Goal: Task Accomplishment & Management: Manage account settings

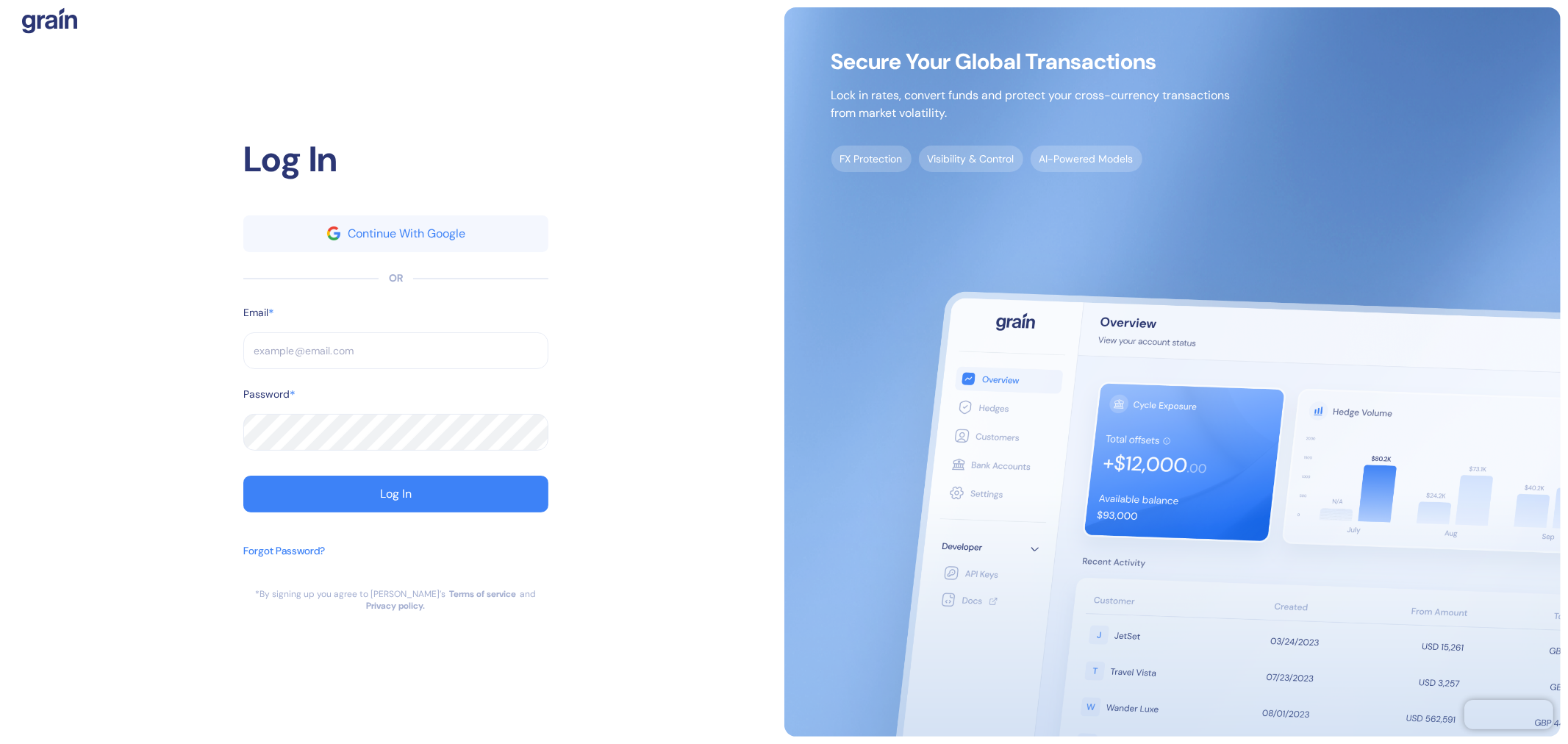
click at [802, 325] on img at bounding box center [1173, 372] width 777 height 729
click at [428, 360] on input "text" at bounding box center [396, 350] width 305 height 37
paste input "sushil.nagaje@stuba.com"
type input "sushil.nagaje@stuba.com"
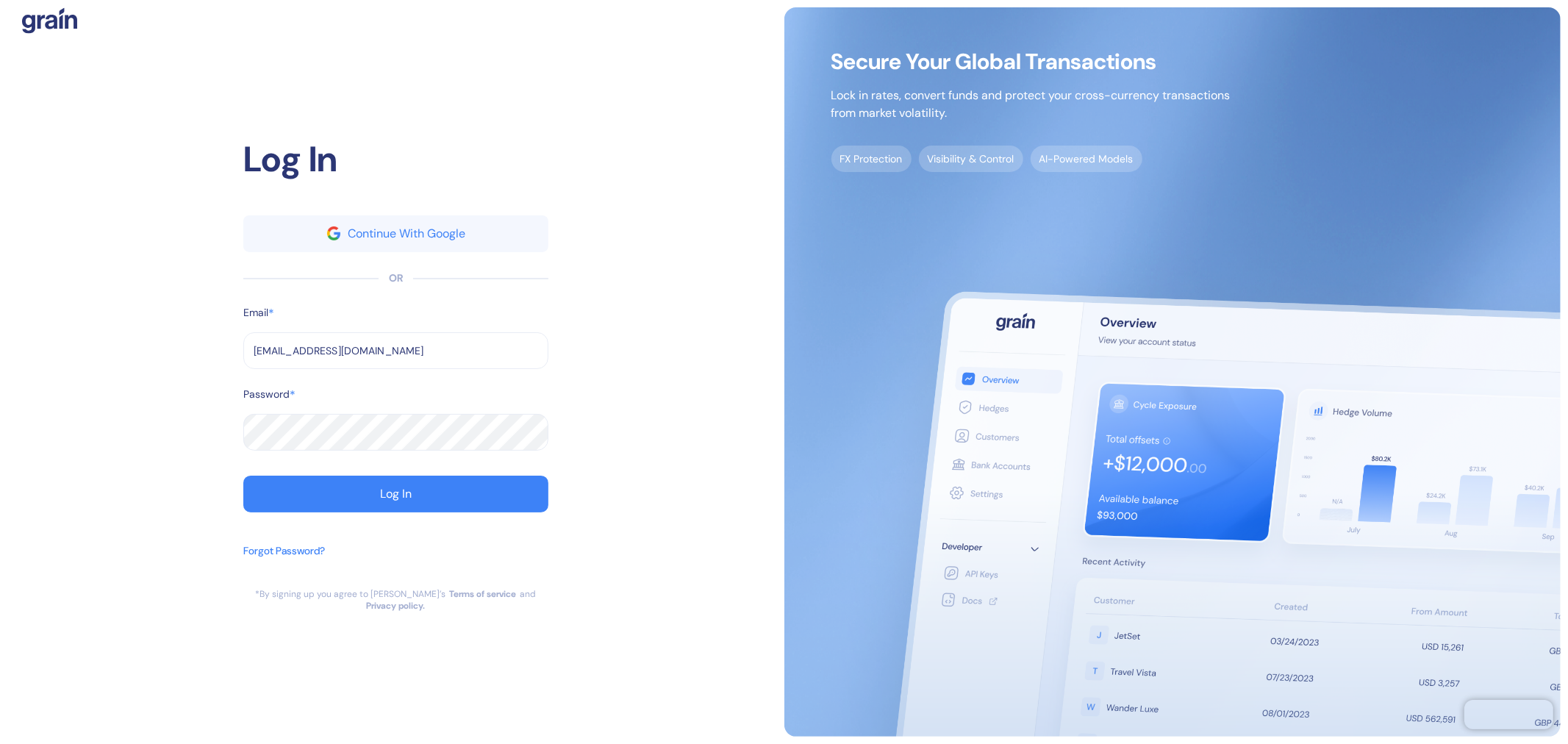
type input "sushil.nagaje@stuba.com"
click at [319, 503] on button "Log In" at bounding box center [396, 493] width 305 height 37
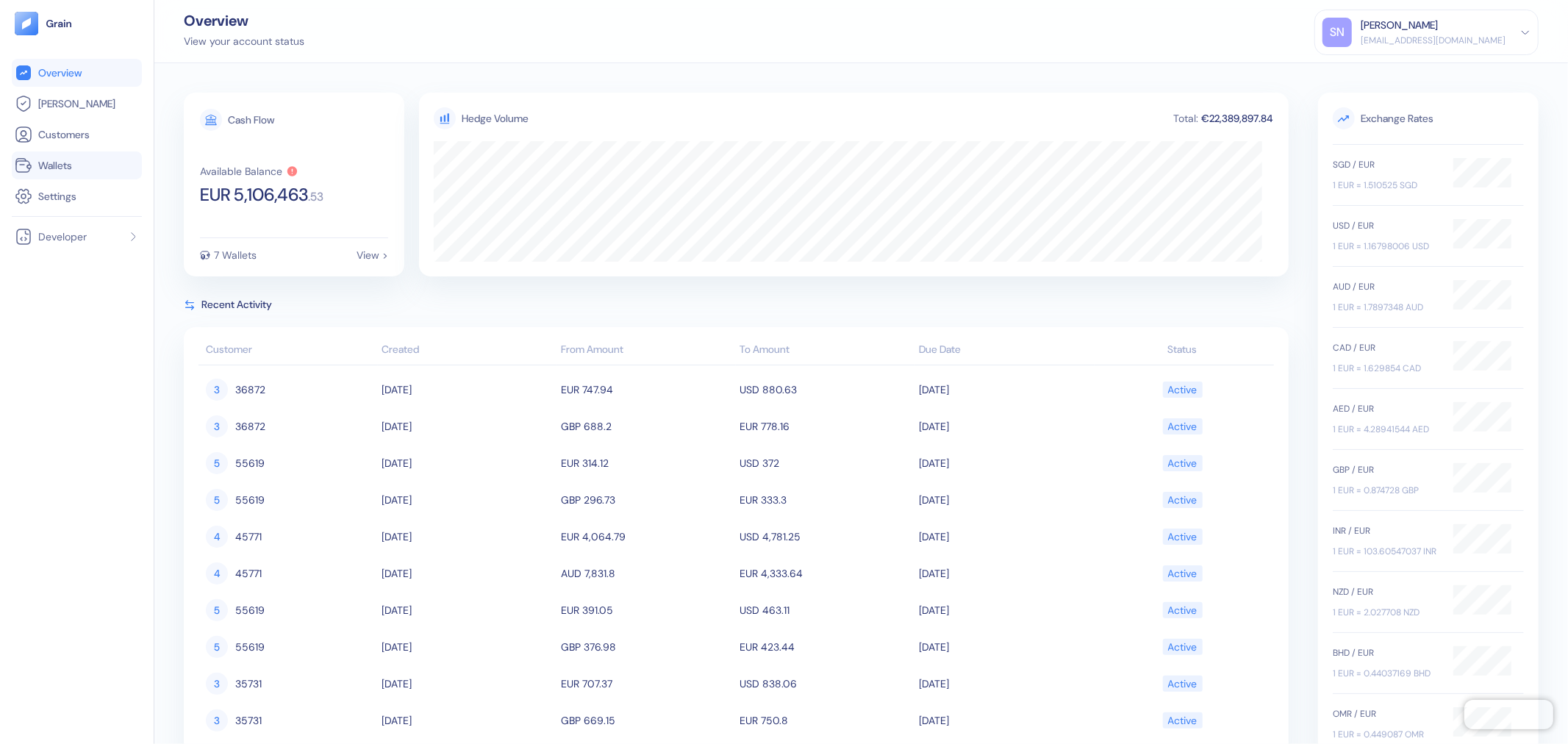
click at [72, 165] on span "Wallets" at bounding box center [54, 165] width 33 height 14
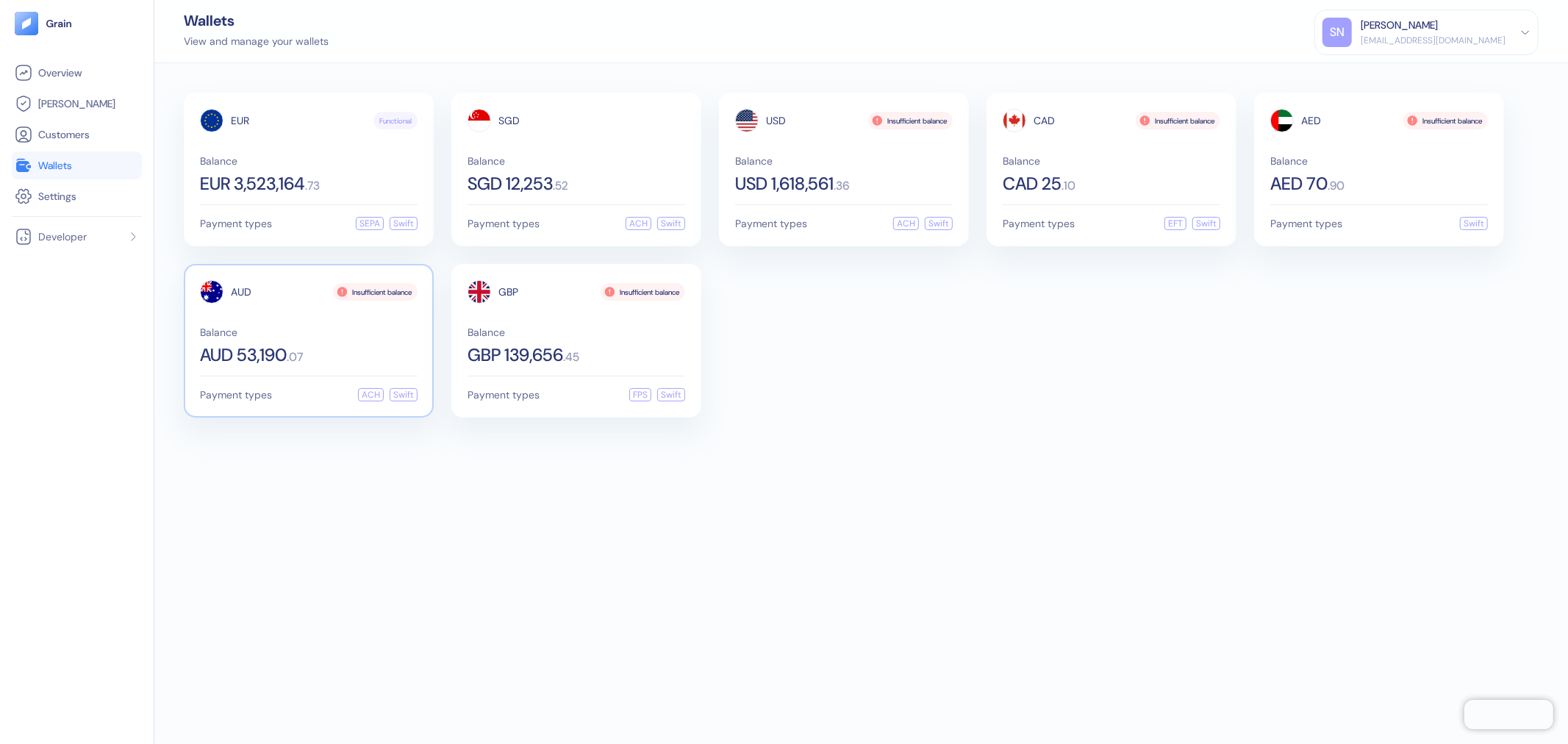
click at [335, 335] on span "Balance" at bounding box center [309, 332] width 218 height 10
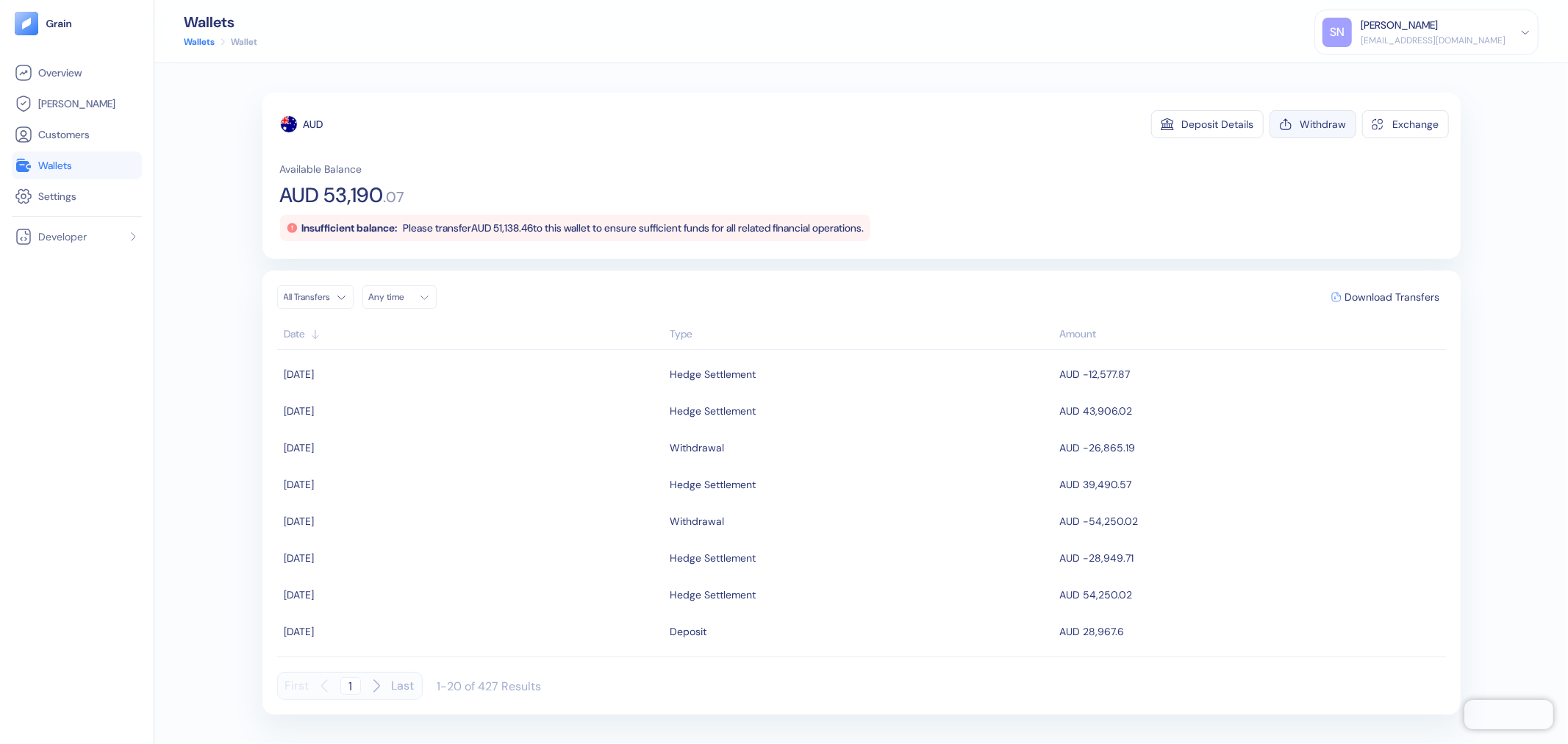
click at [1336, 123] on div "Withdraw" at bounding box center [1324, 124] width 47 height 10
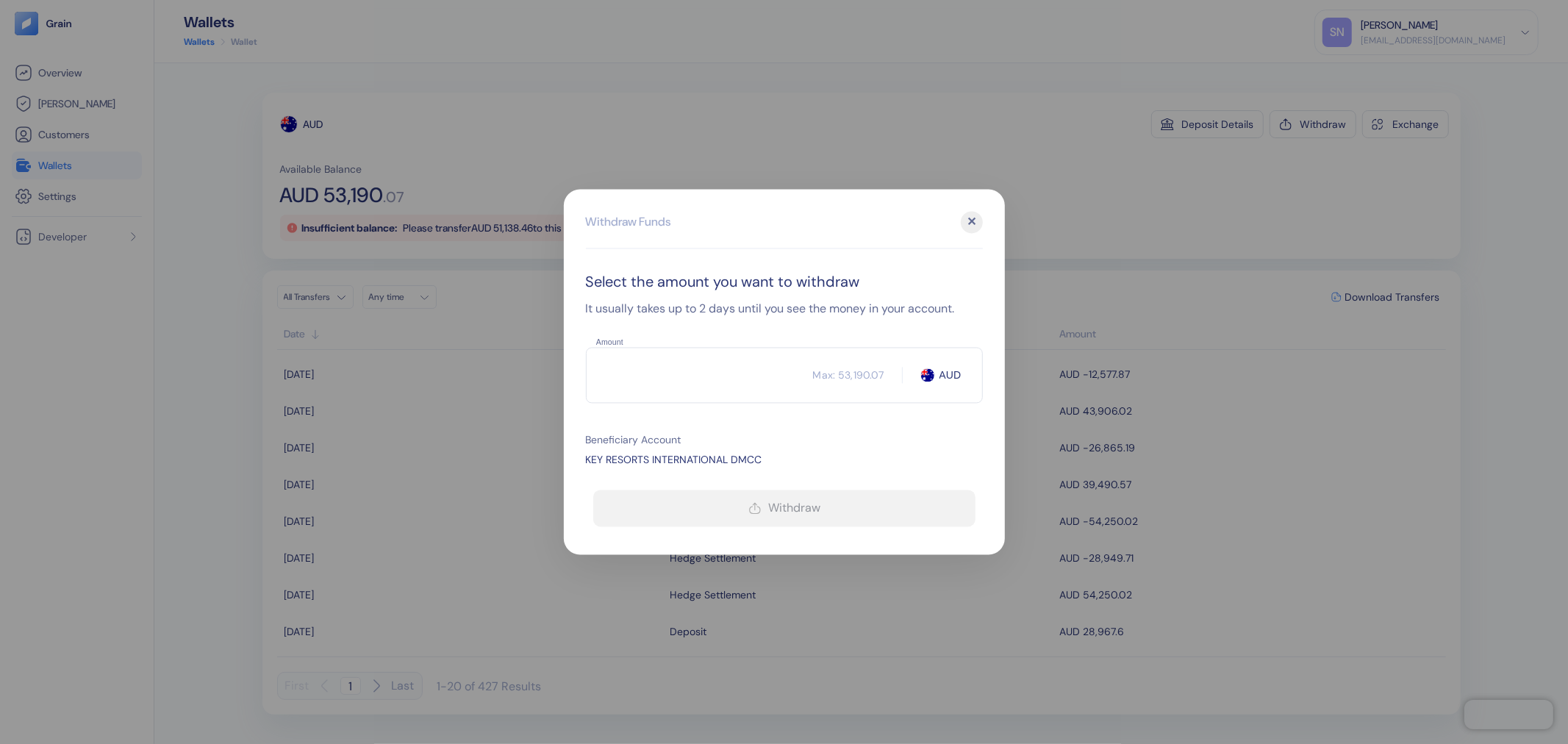
click at [723, 377] on input "Amount" at bounding box center [700, 375] width 227 height 37
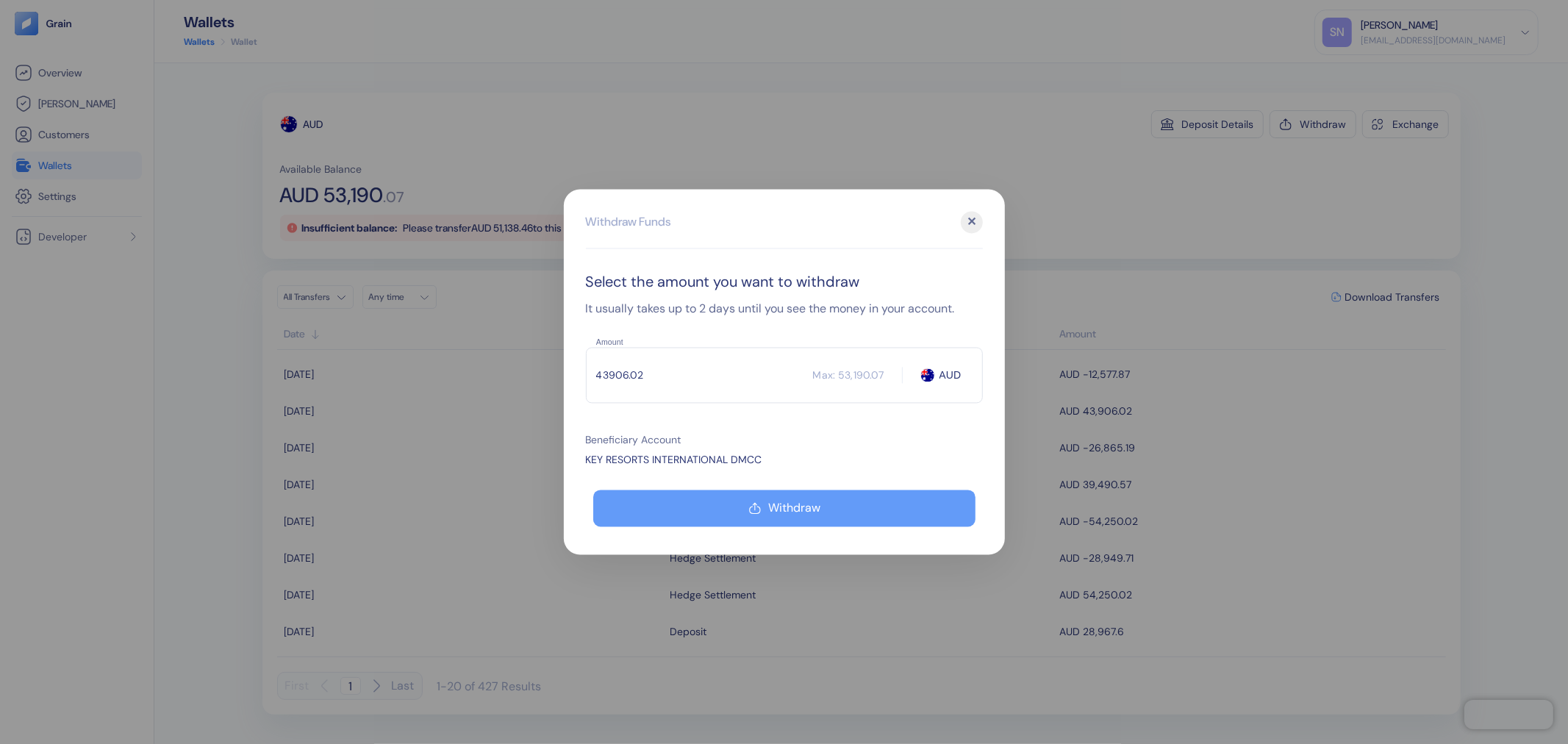
type input "43906.02"
click at [767, 519] on button "Withdraw" at bounding box center [784, 508] width 383 height 37
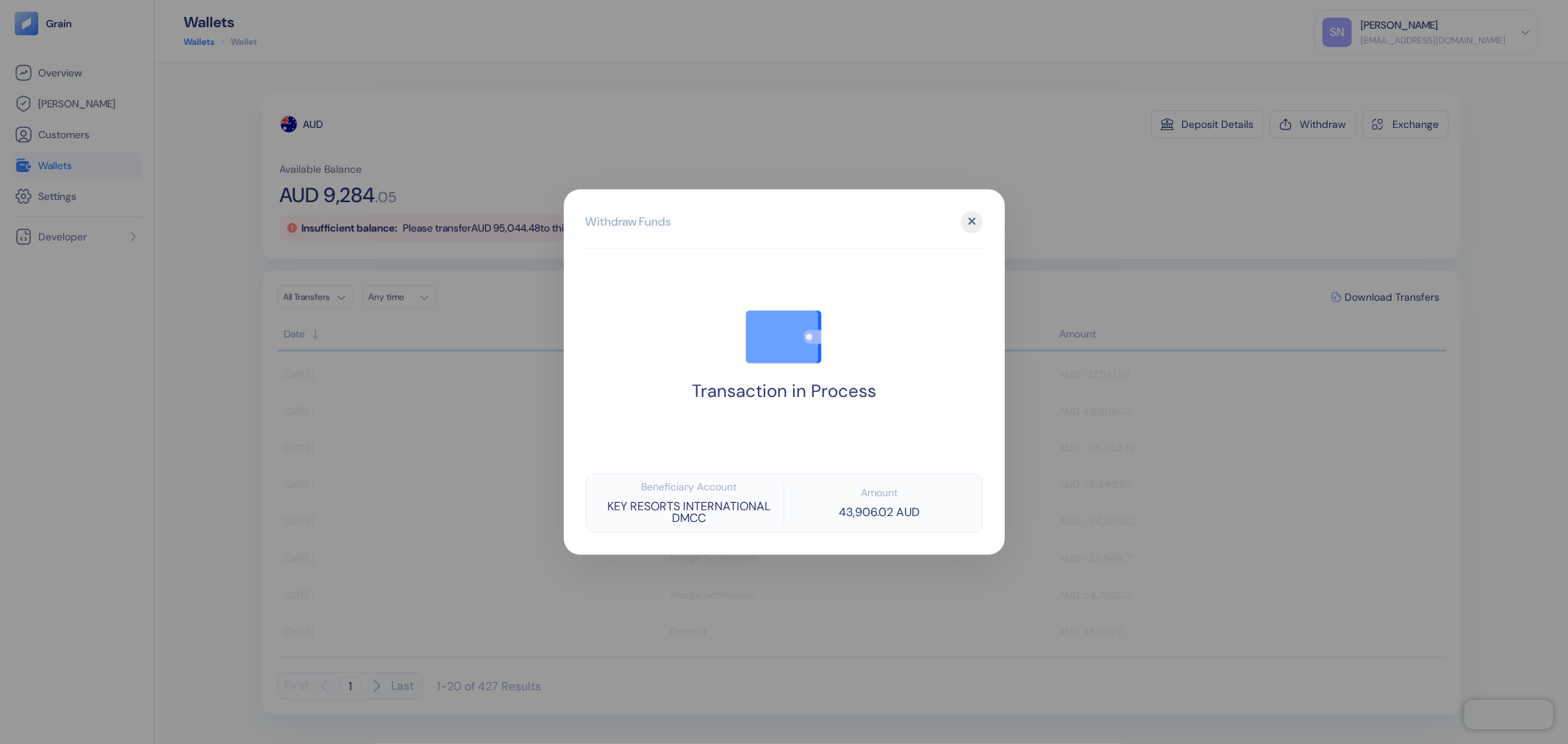
click at [1516, 210] on div at bounding box center [784, 372] width 1568 height 744
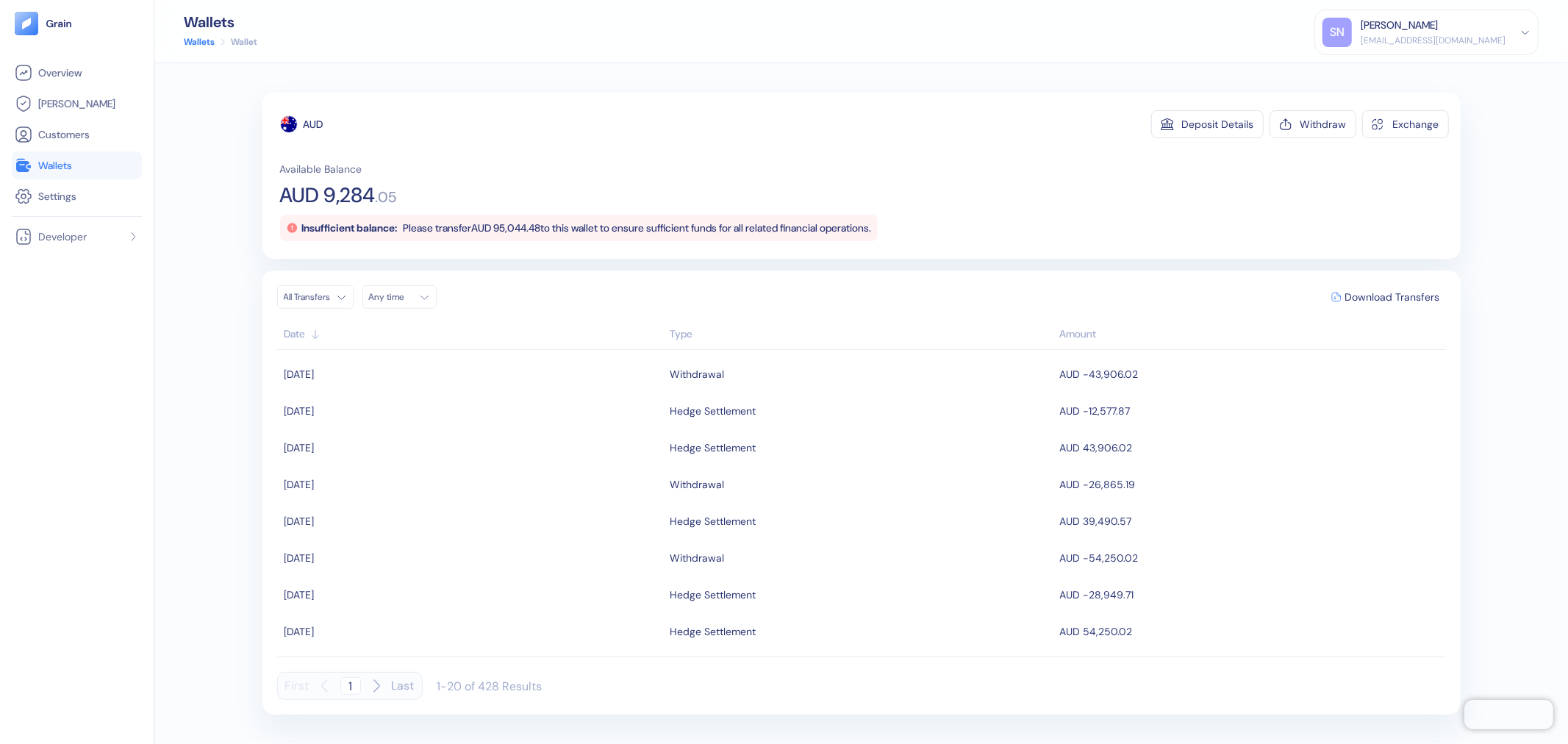
click at [75, 164] on link "Wallets" at bounding box center [76, 165] width 124 height 17
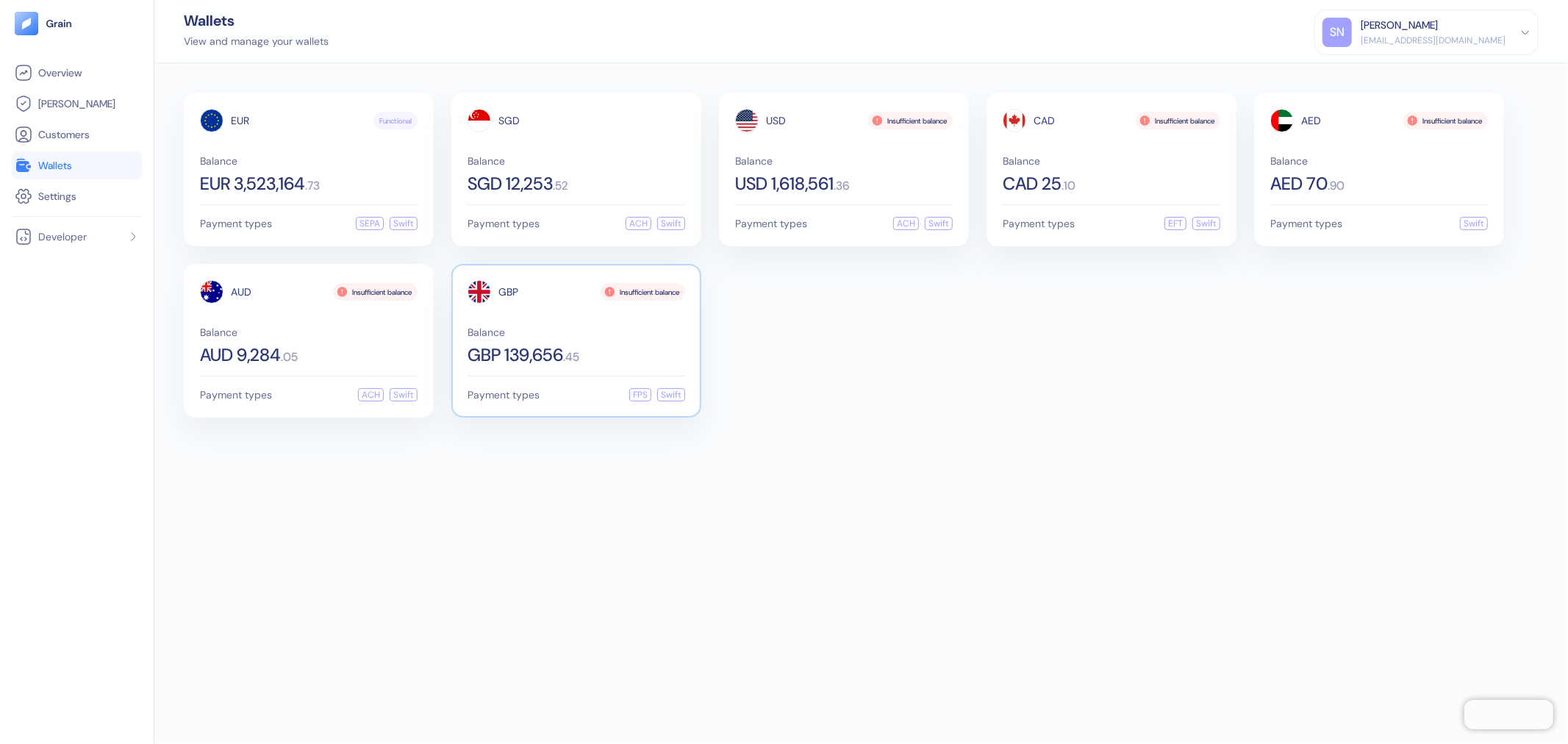
click at [617, 357] on div "GBP 139,656 . 45" at bounding box center [576, 355] width 218 height 17
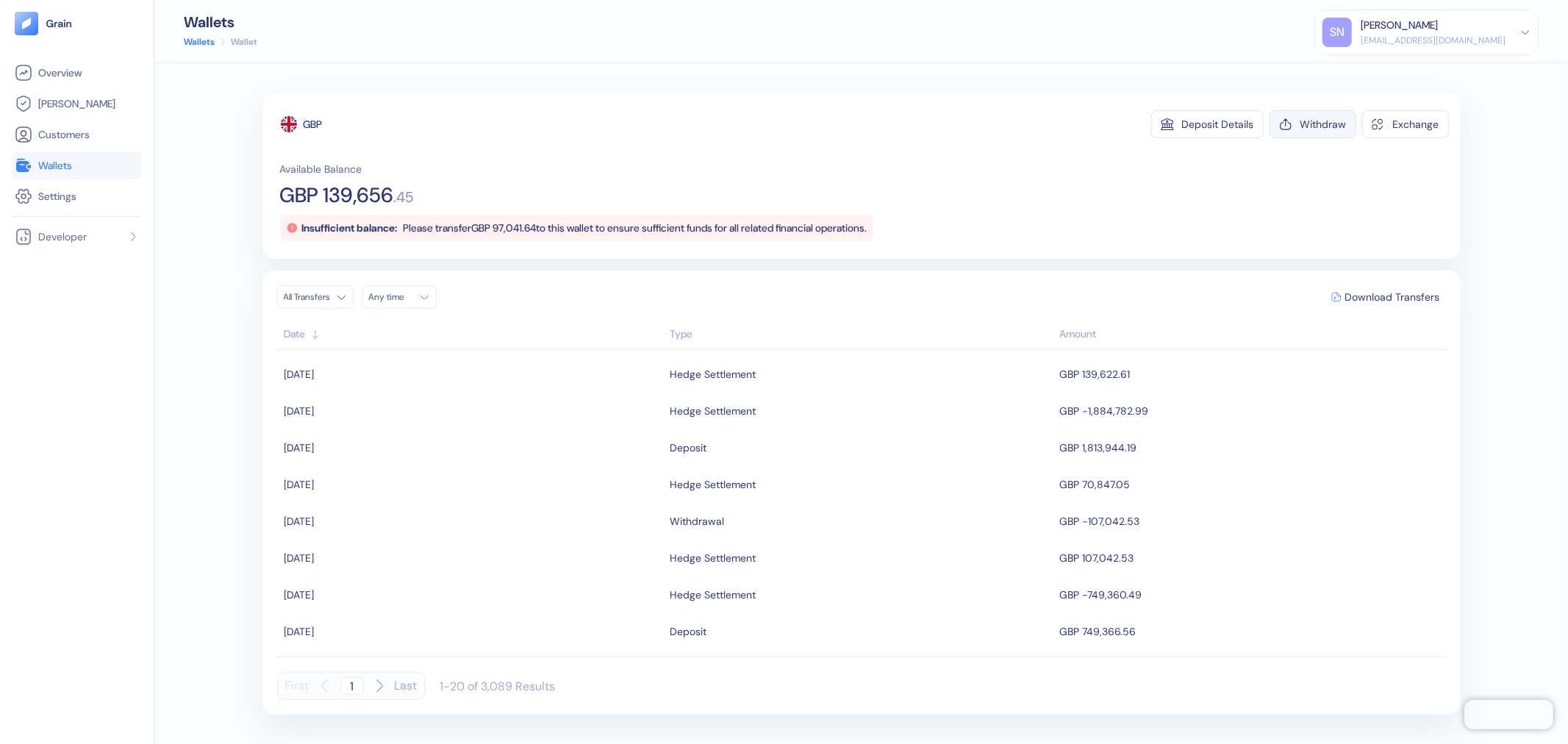
click at [1303, 123] on div "Withdraw" at bounding box center [1324, 124] width 47 height 10
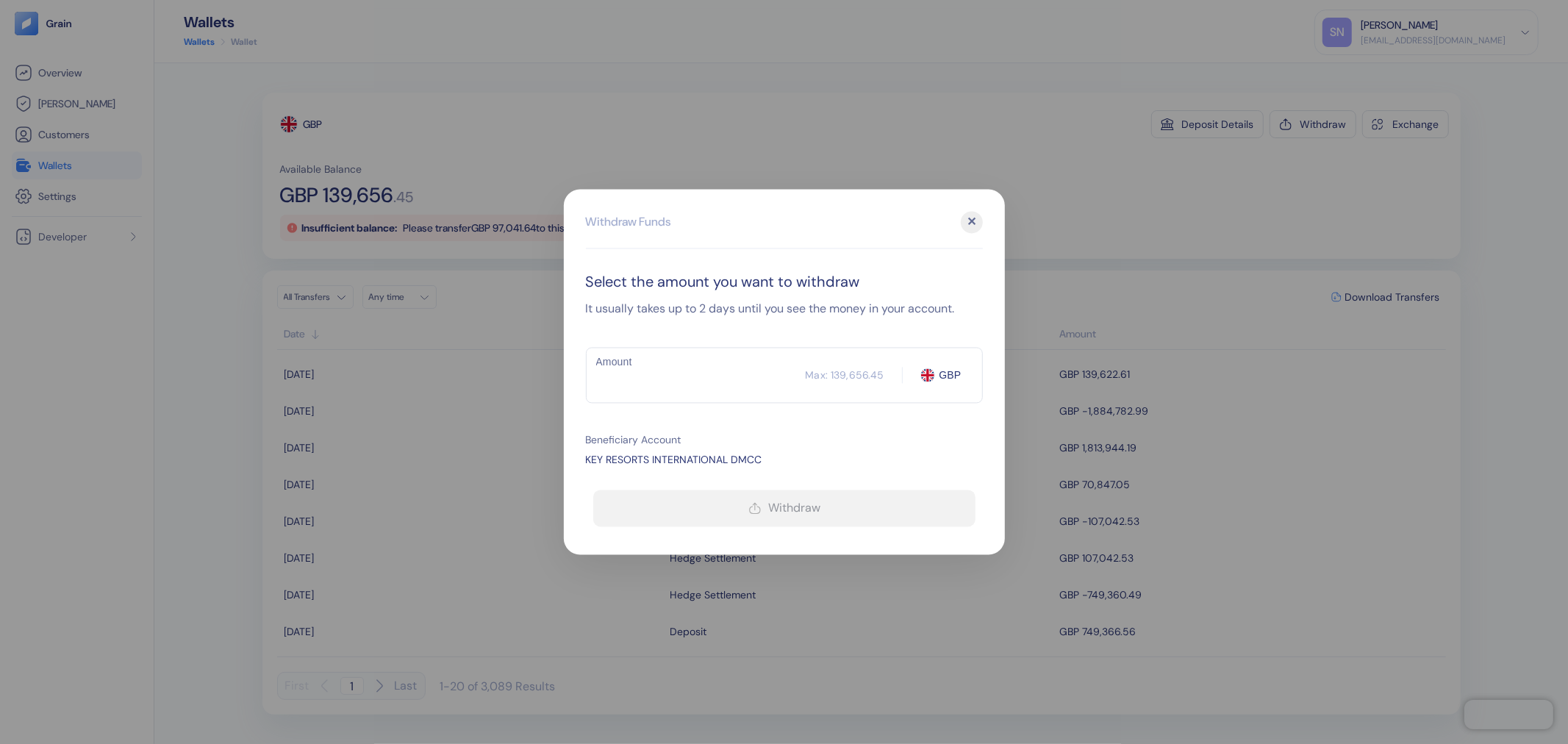
click at [668, 373] on input "Amount" at bounding box center [696, 375] width 220 height 37
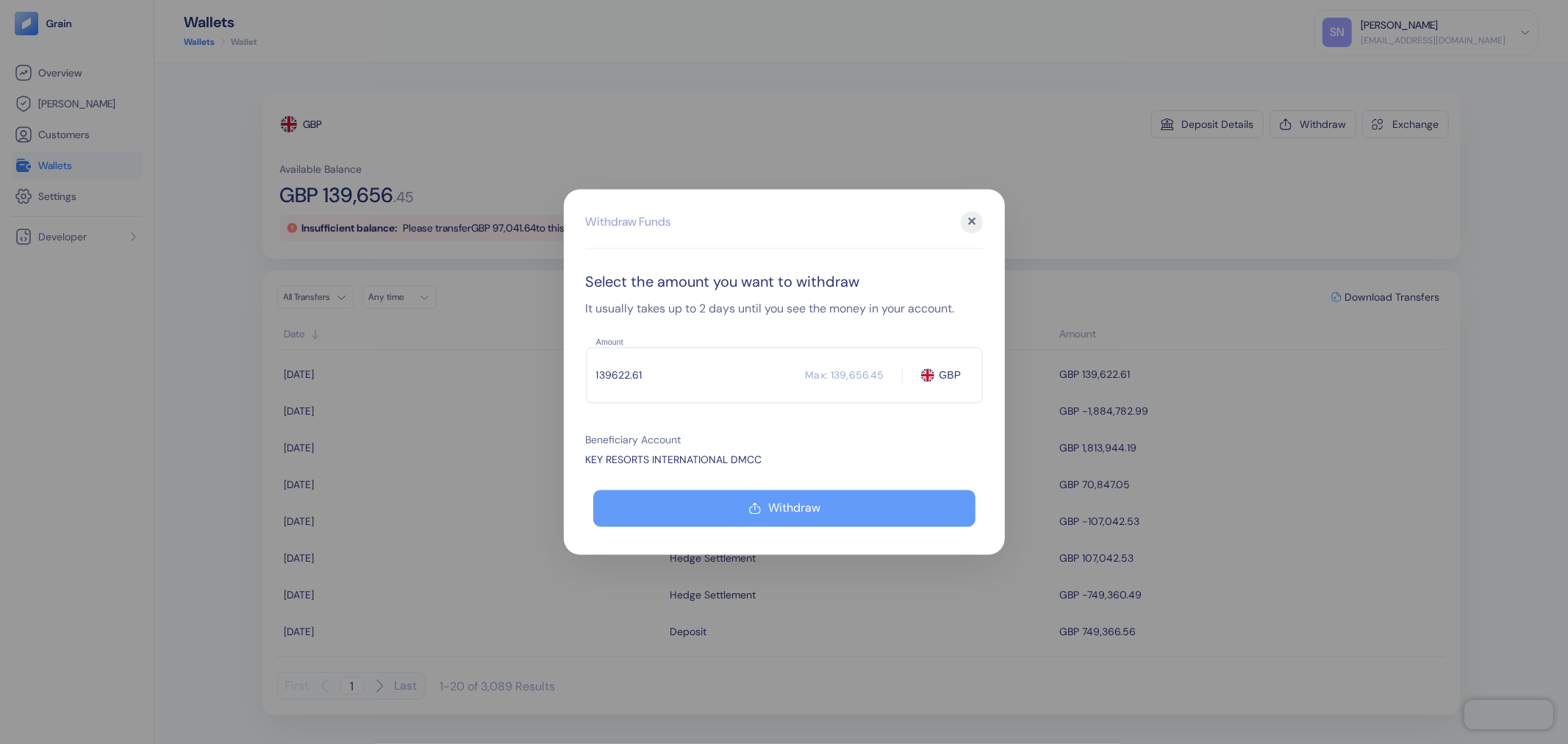
type input "139622.61"
click at [748, 501] on icon "button" at bounding box center [755, 508] width 13 height 17
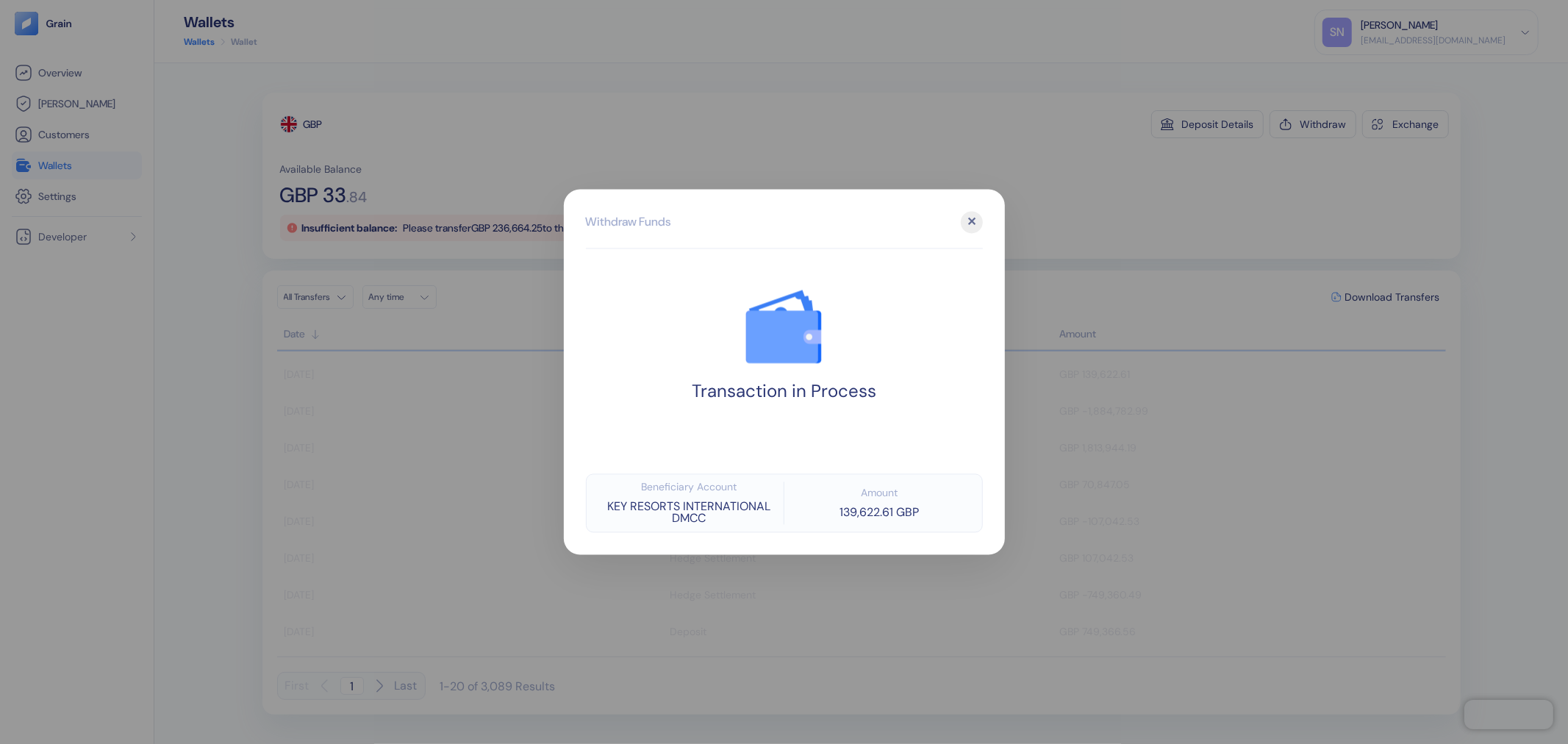
click at [1254, 228] on div at bounding box center [784, 372] width 1568 height 744
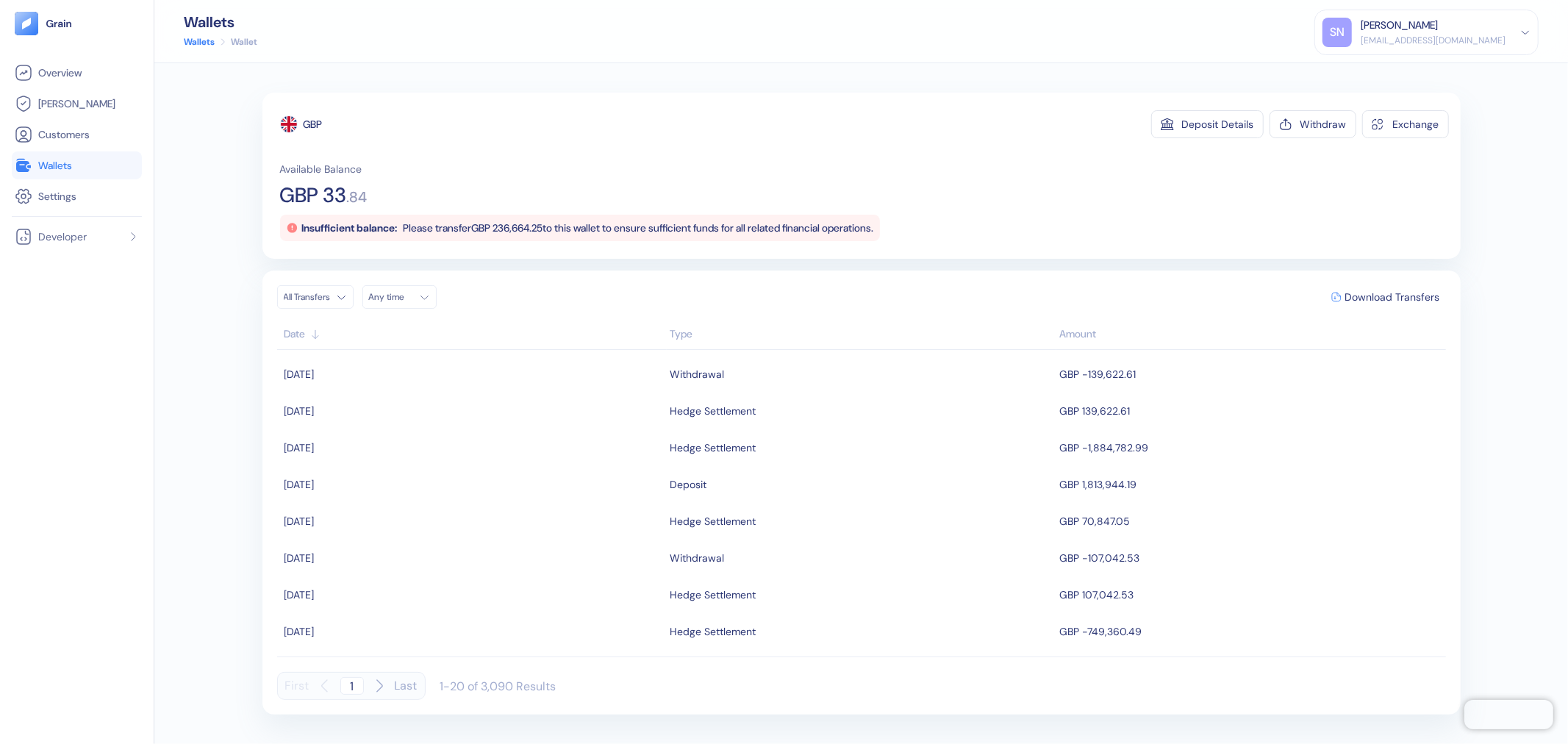
click at [119, 164] on link "Wallets" at bounding box center [76, 165] width 124 height 17
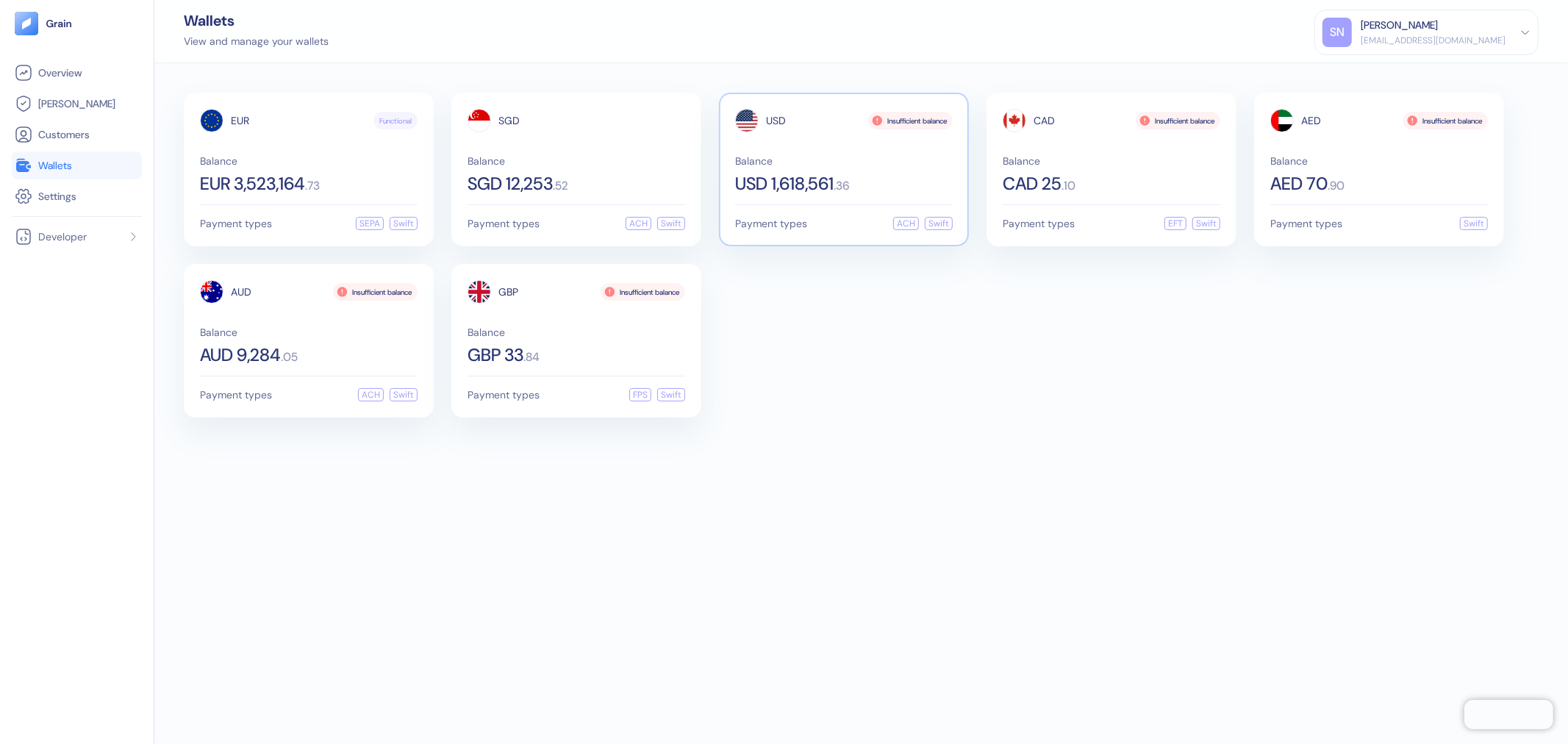
click at [866, 173] on div "Balance USD 1,618,561 . 36" at bounding box center [844, 174] width 218 height 37
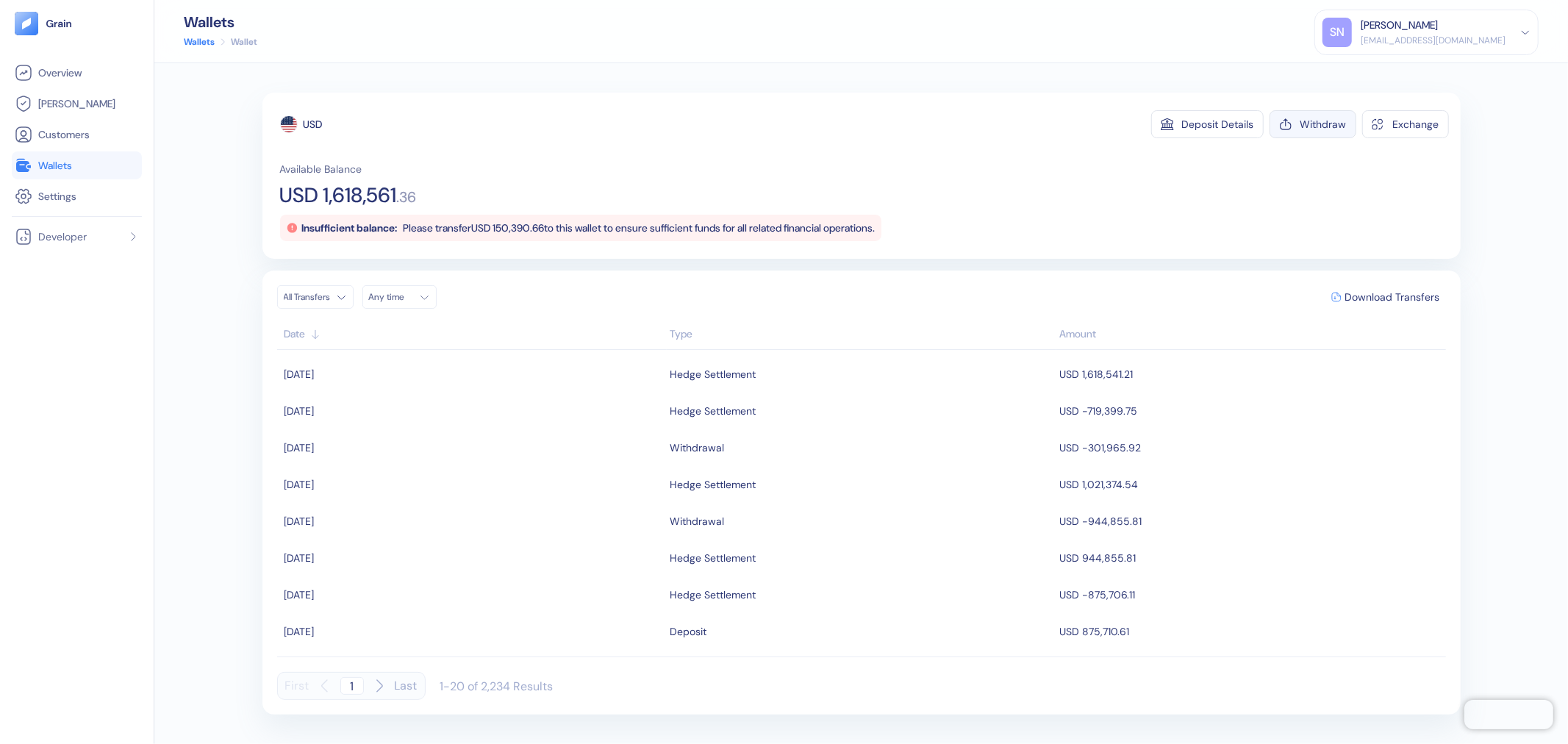
click at [1300, 120] on button "Withdraw" at bounding box center [1312, 124] width 87 height 28
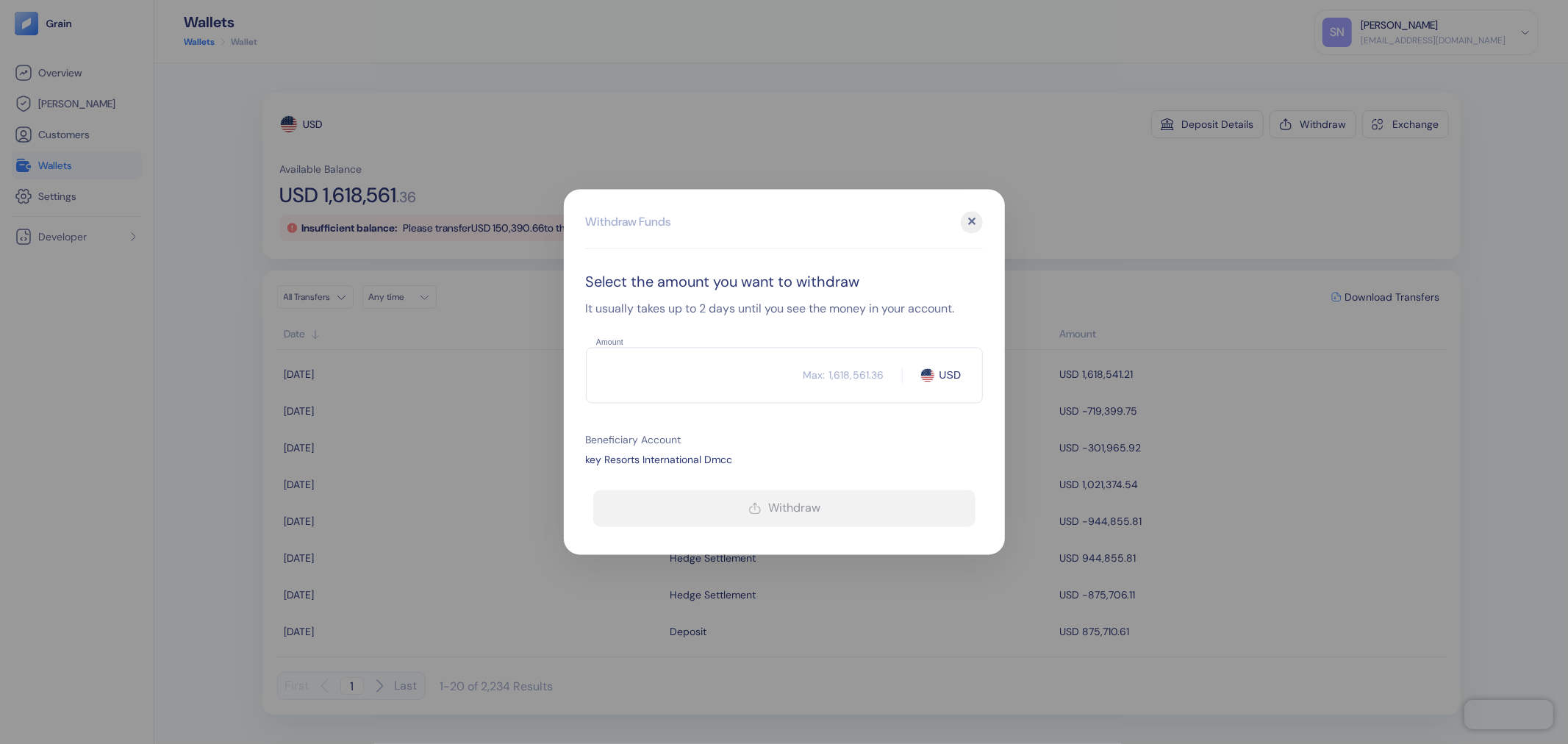
click at [649, 372] on input "Amount" at bounding box center [695, 375] width 218 height 37
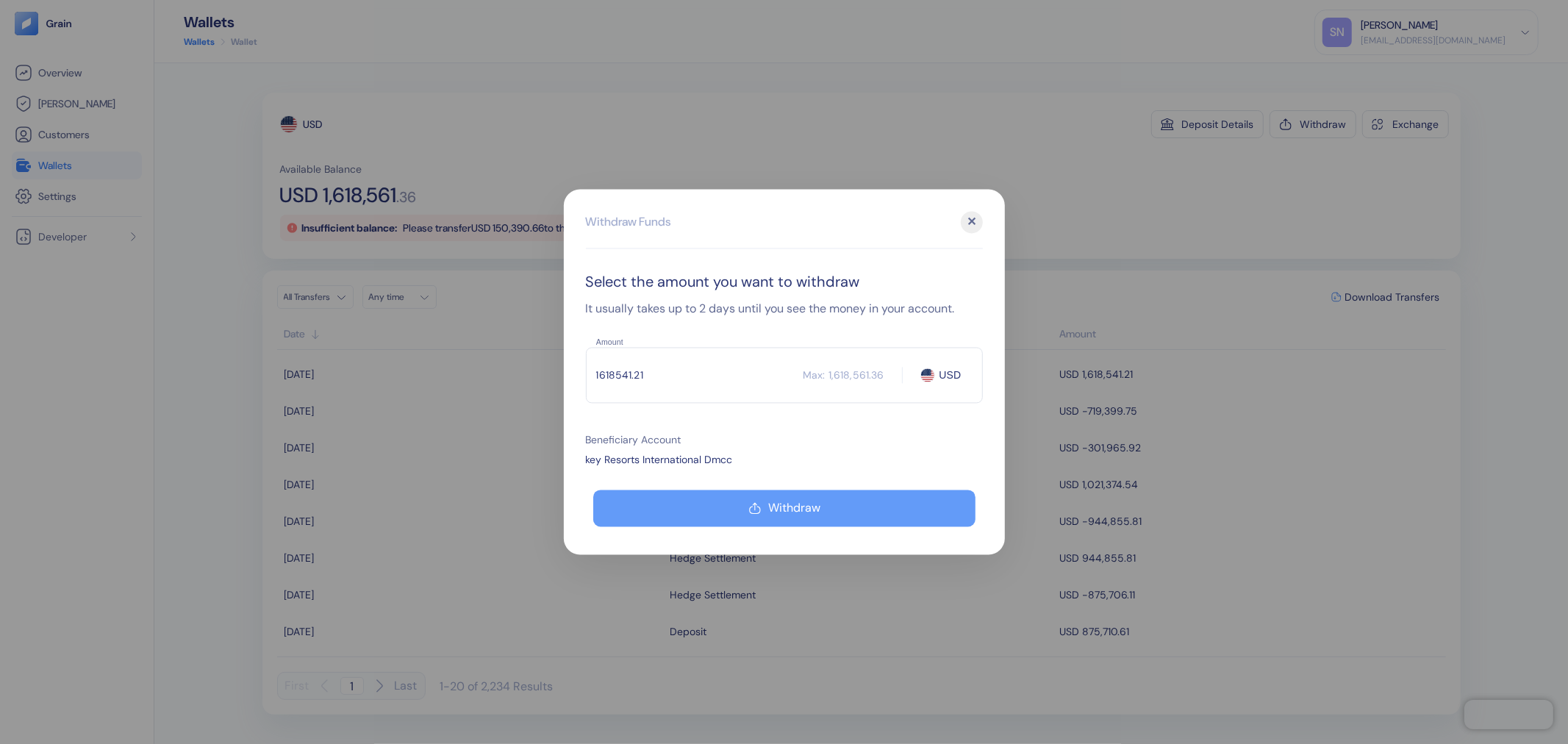
type input "1618541.21"
click at [742, 504] on button "Withdraw" at bounding box center [784, 508] width 383 height 37
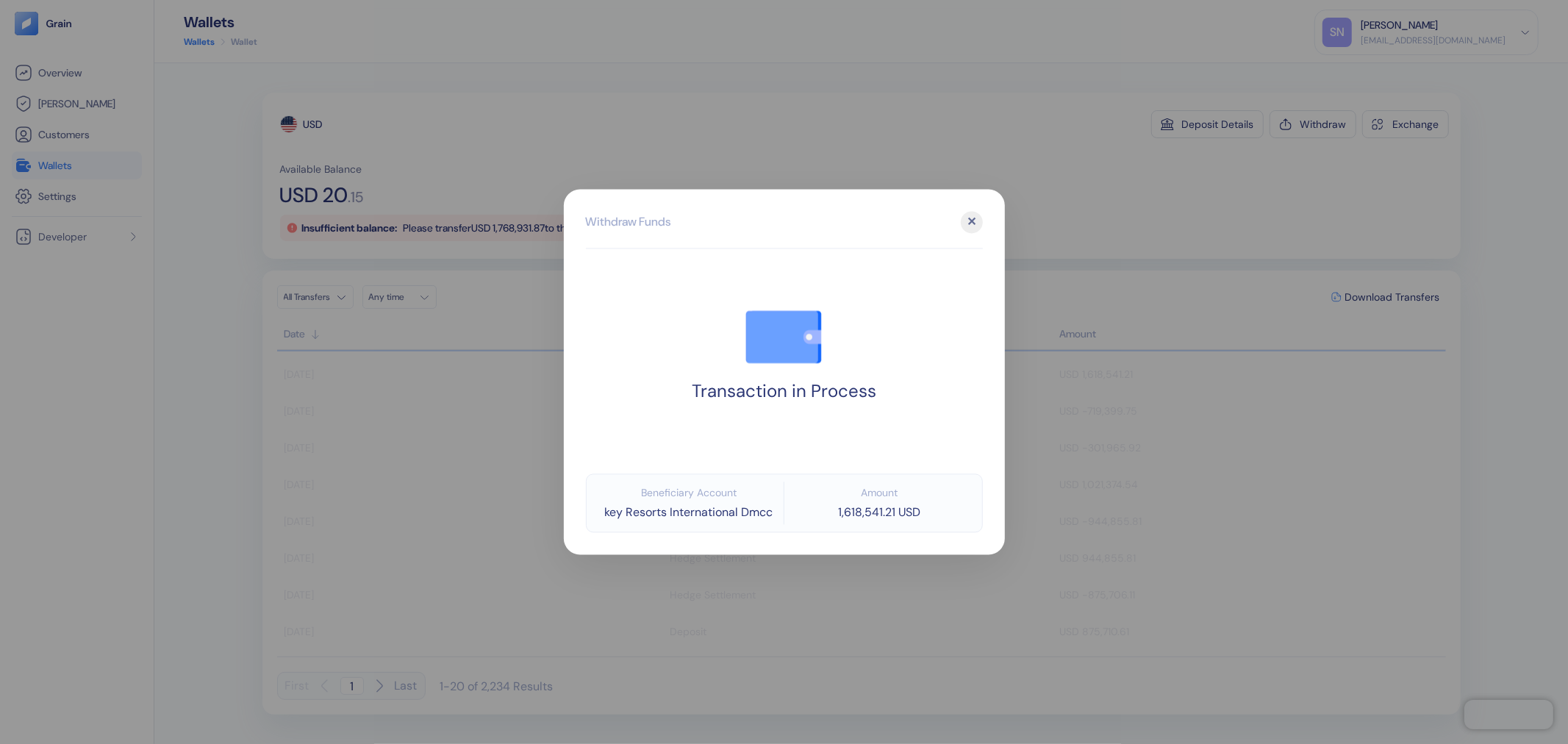
click at [169, 392] on div at bounding box center [784, 372] width 1568 height 744
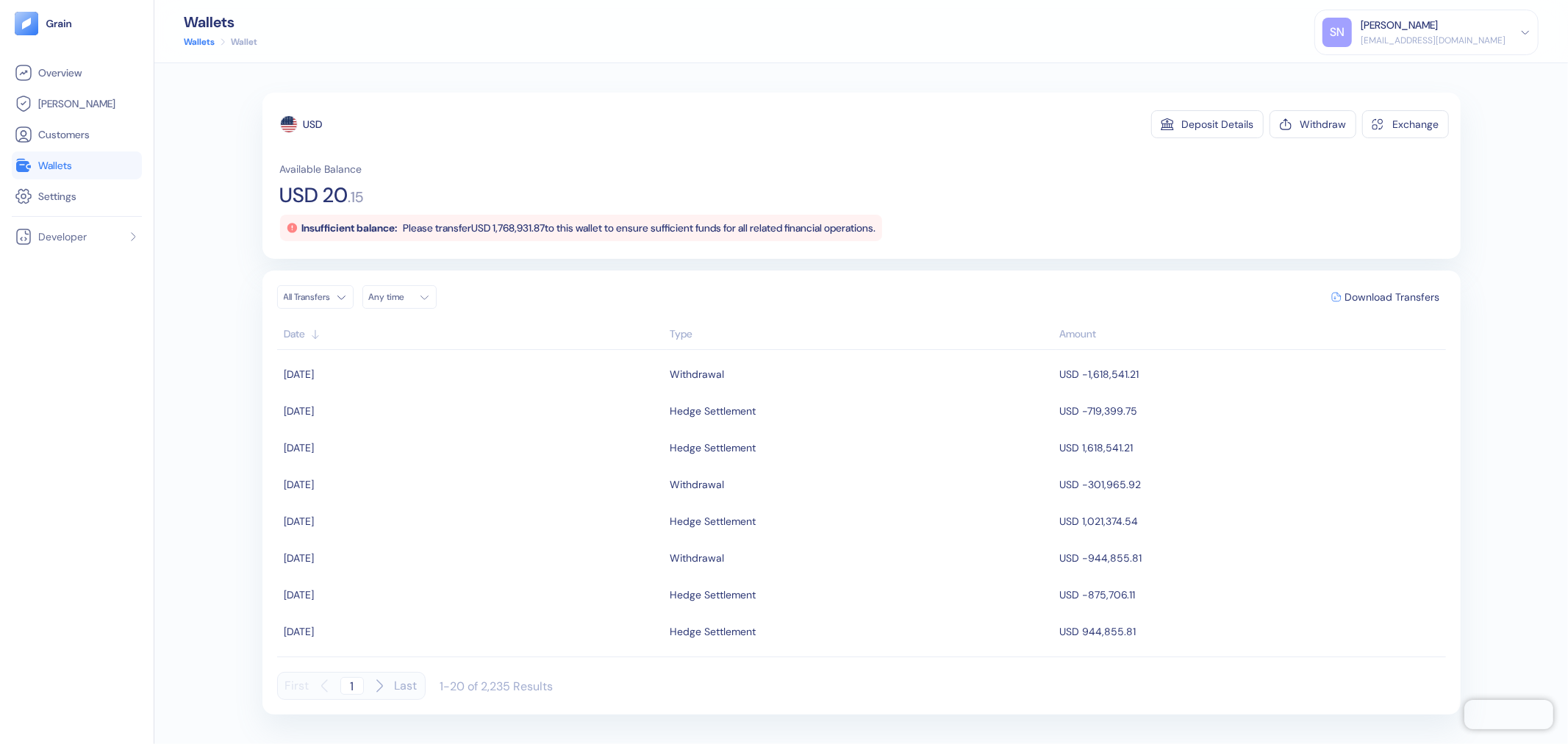
click at [127, 166] on link "Wallets" at bounding box center [76, 165] width 124 height 17
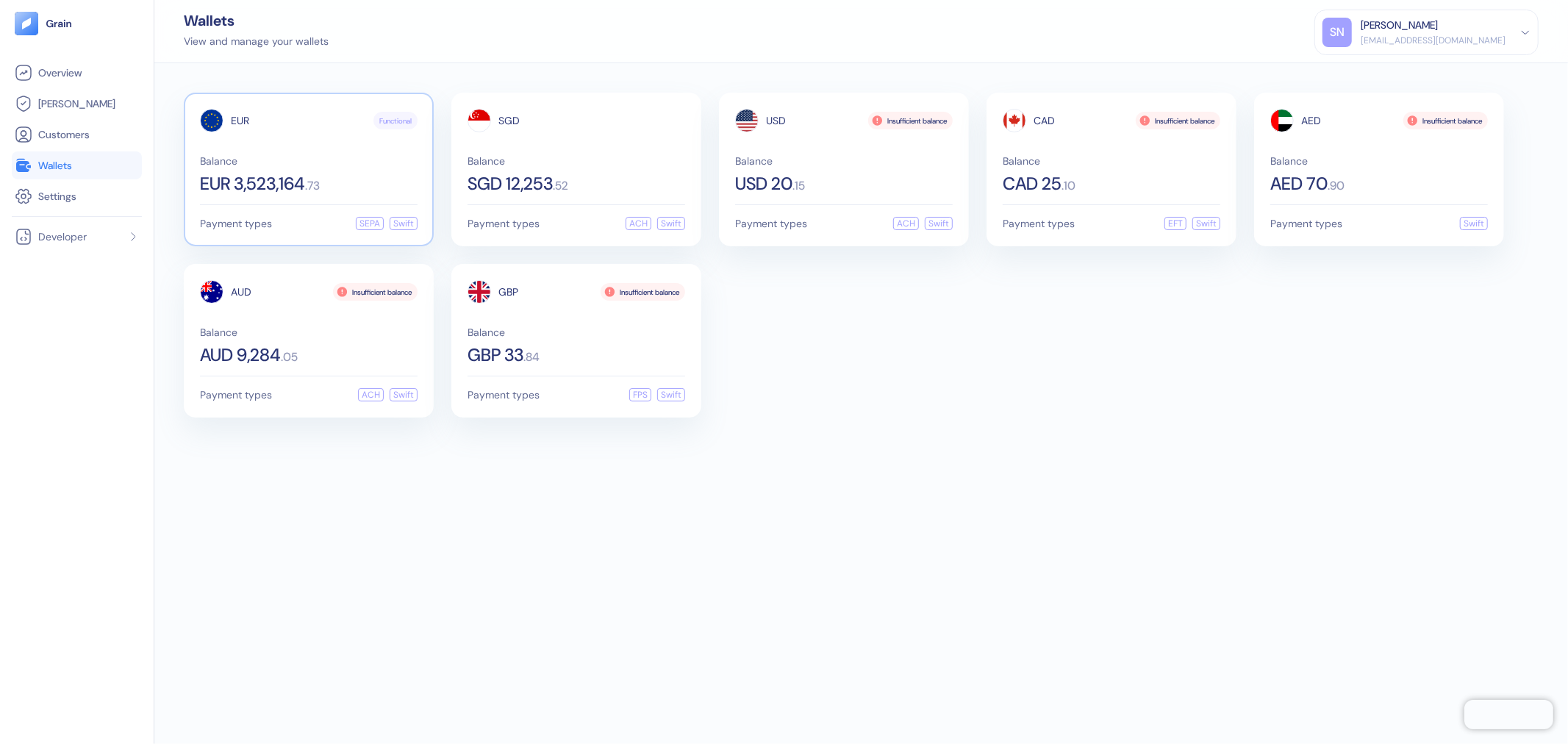
click at [395, 167] on div "Balance EUR 3,523,164 . 73" at bounding box center [309, 174] width 218 height 37
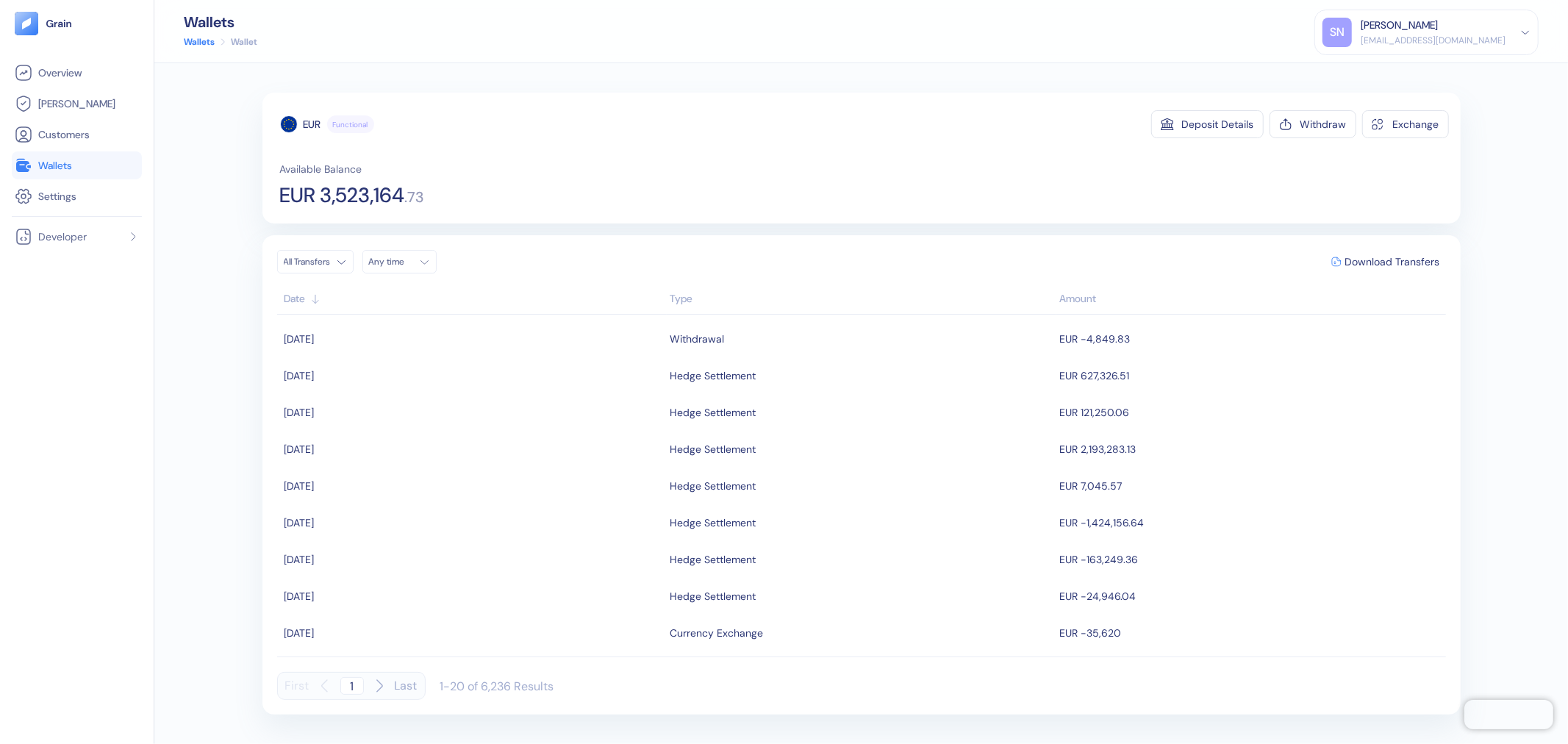
click at [90, 163] on link "Wallets" at bounding box center [76, 165] width 124 height 17
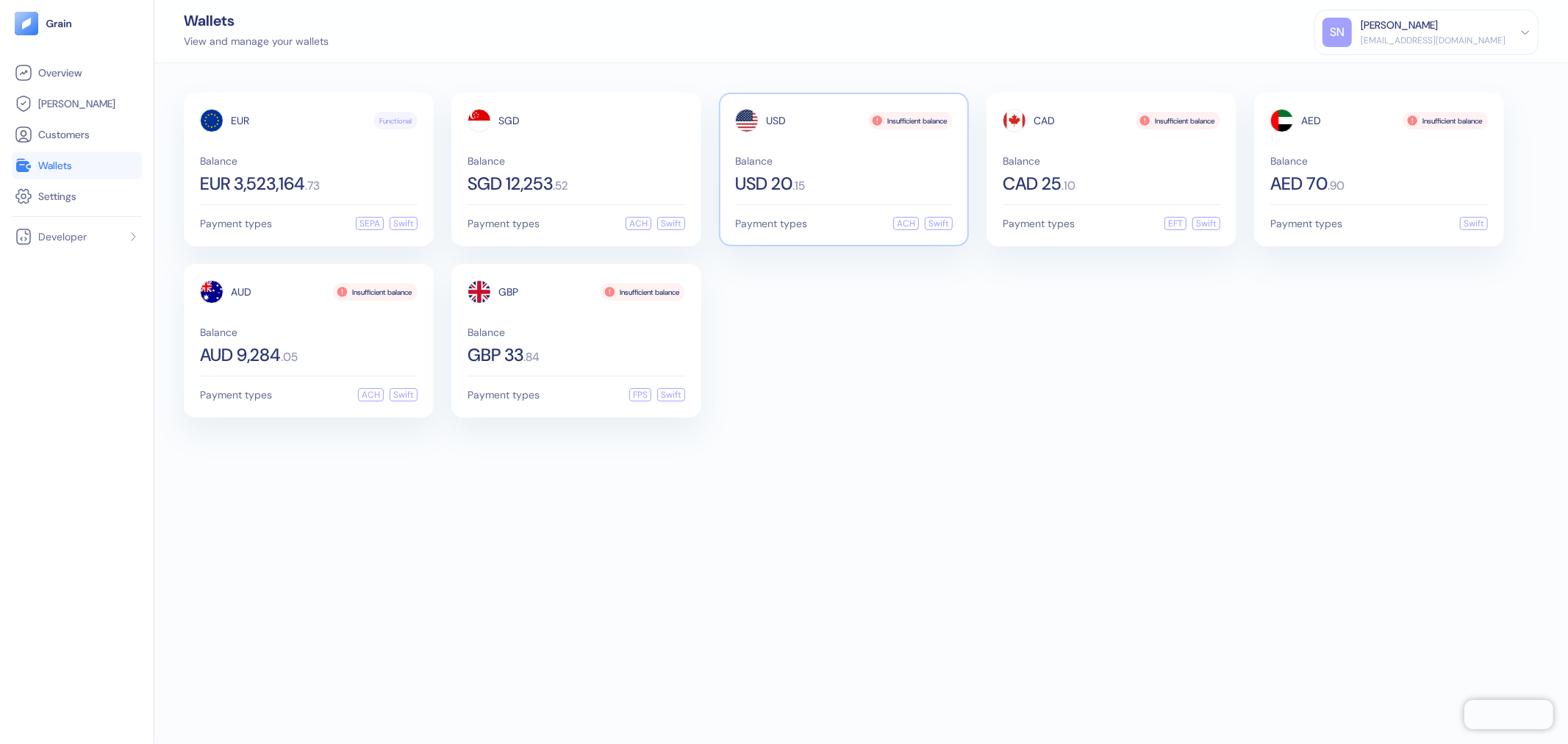
click at [853, 169] on div "Balance USD 20 . 15" at bounding box center [844, 174] width 218 height 37
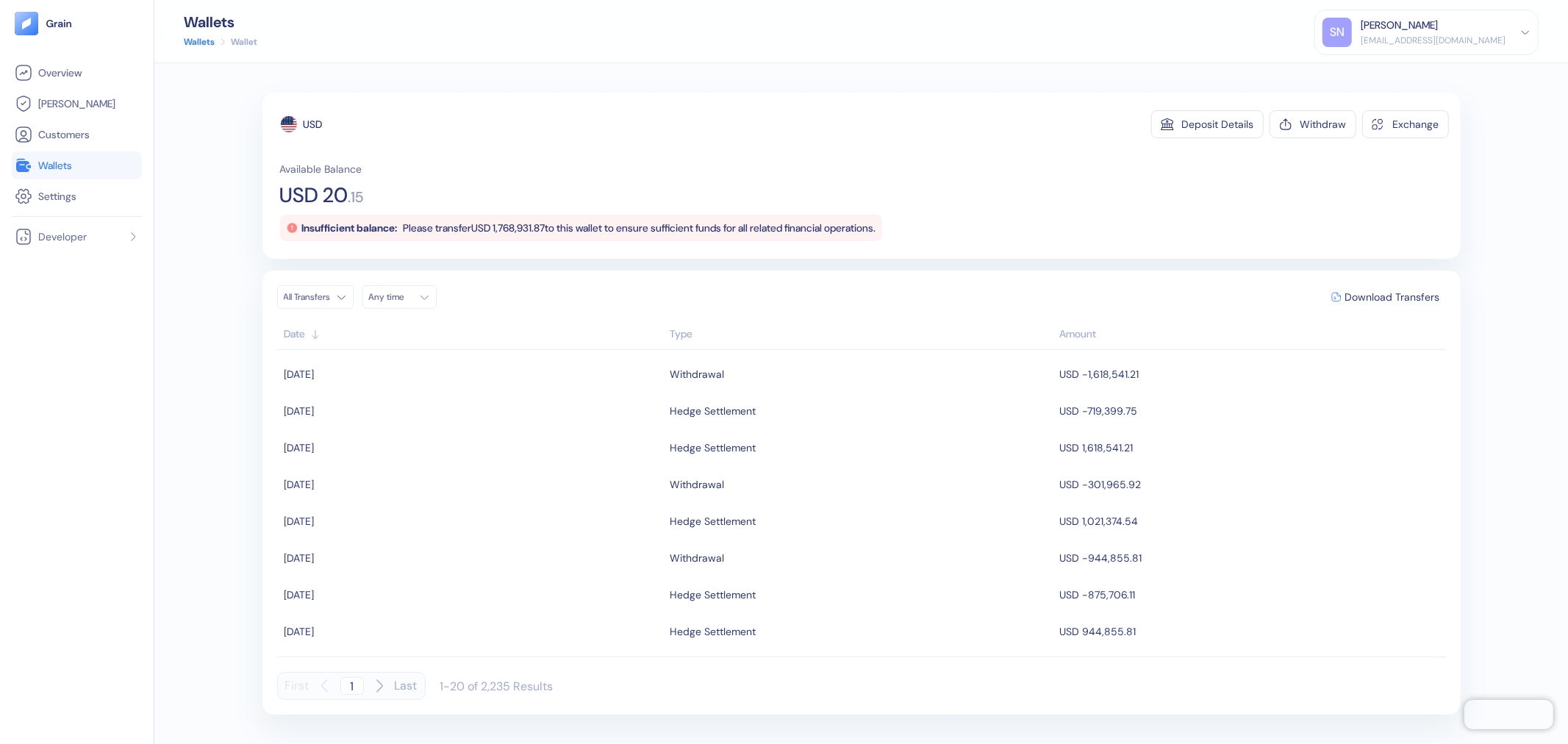
click at [97, 169] on link "Wallets" at bounding box center [76, 165] width 124 height 17
